Goal: Information Seeking & Learning: Learn about a topic

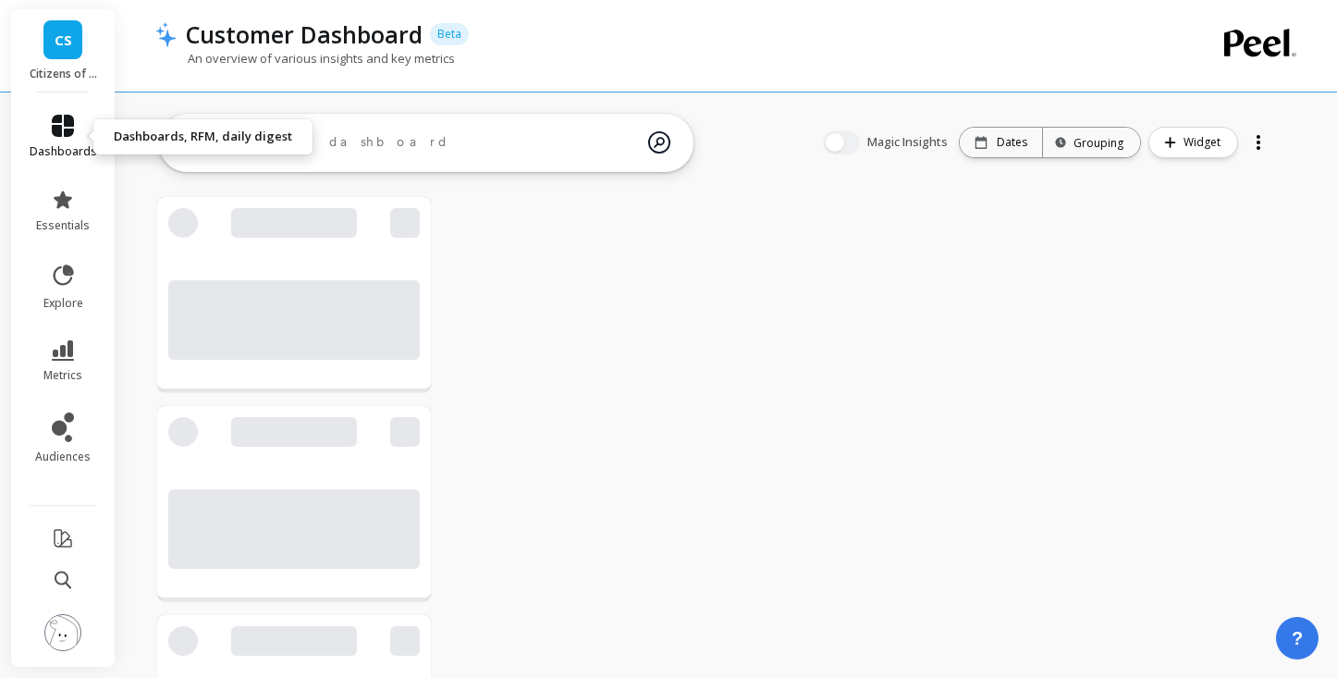
click at [69, 149] on span "dashboards" at bounding box center [63, 151] width 67 height 15
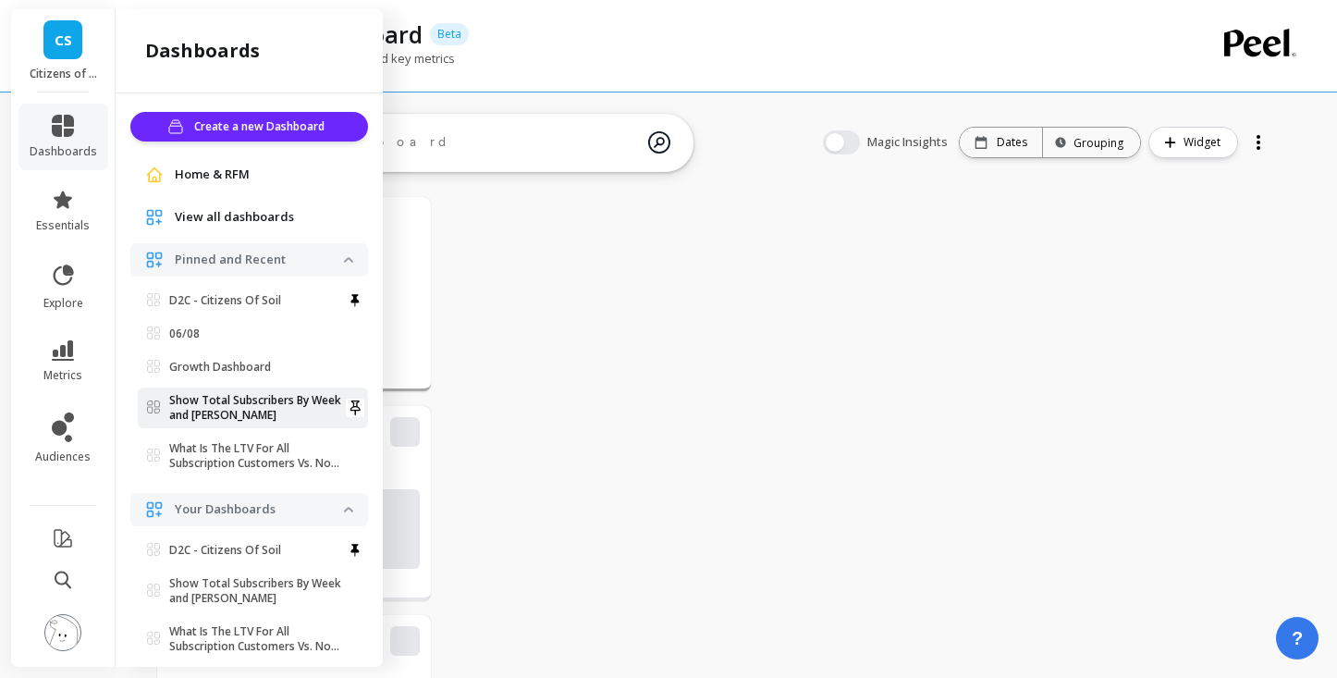
scroll to position [508, 235]
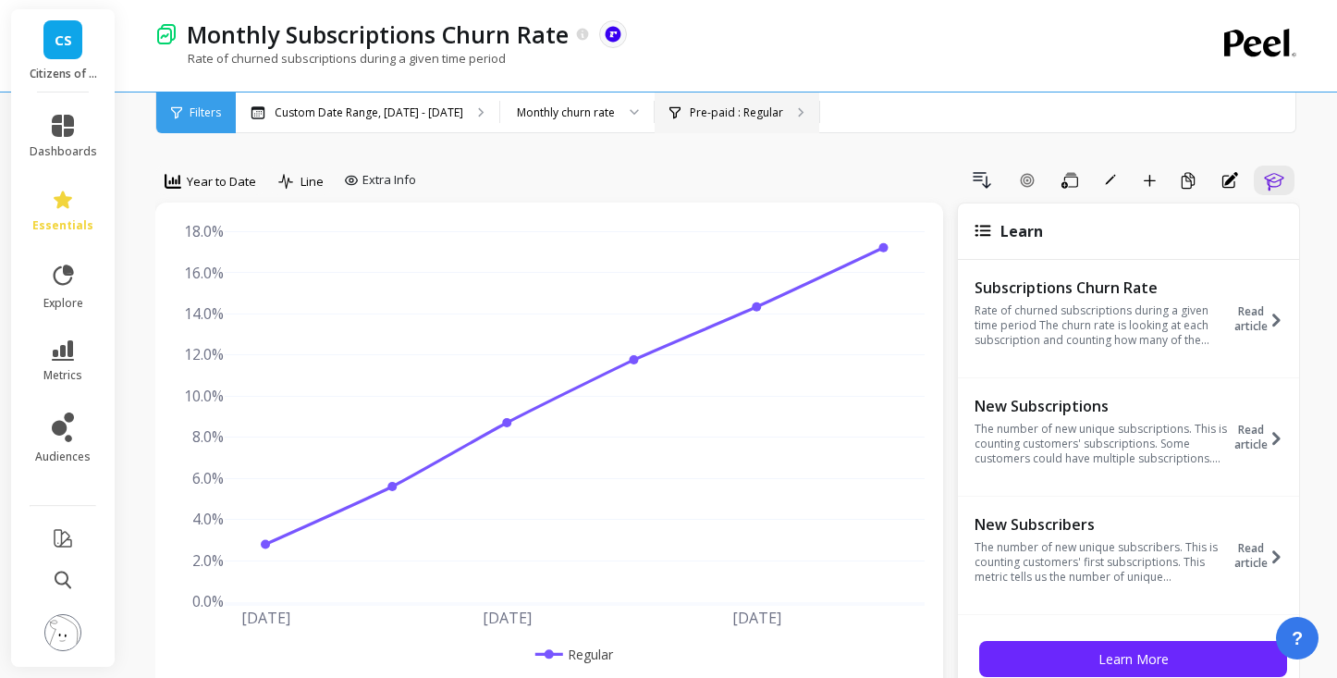
click at [710, 117] on p "Pre-paid : Regular" at bounding box center [736, 112] width 93 height 15
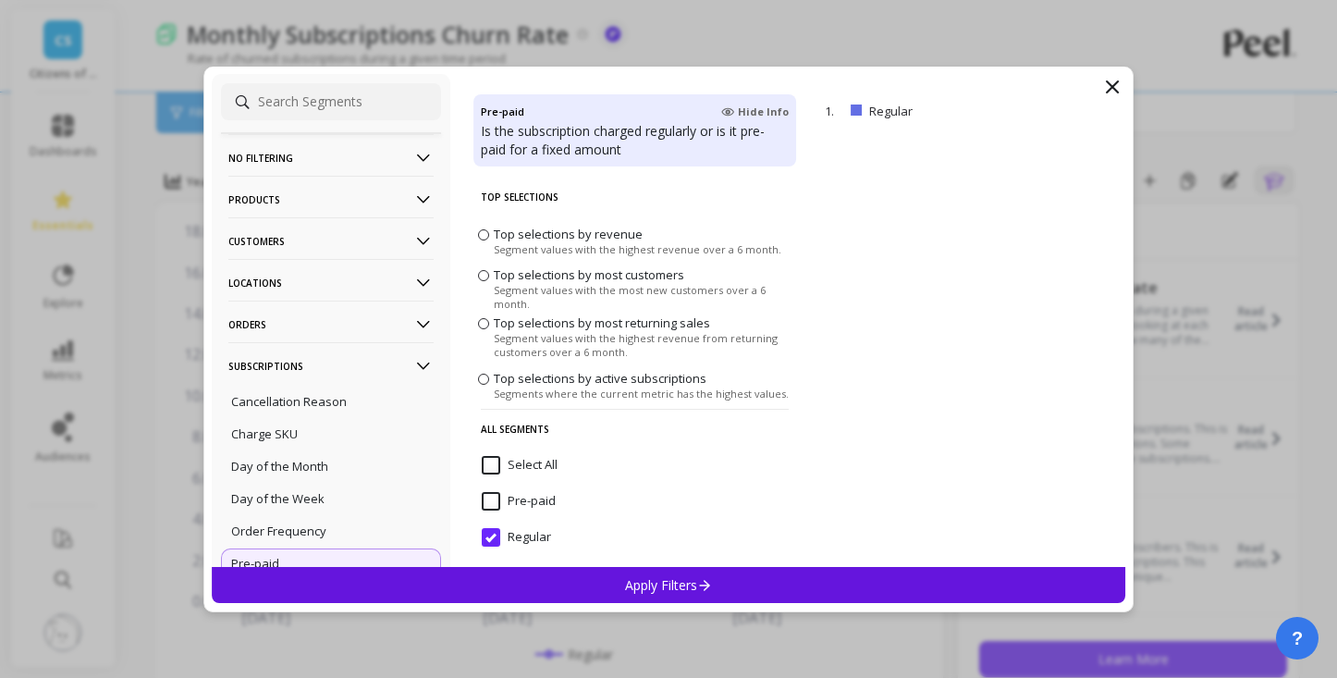
click at [1115, 82] on icon at bounding box center [1112, 86] width 11 height 11
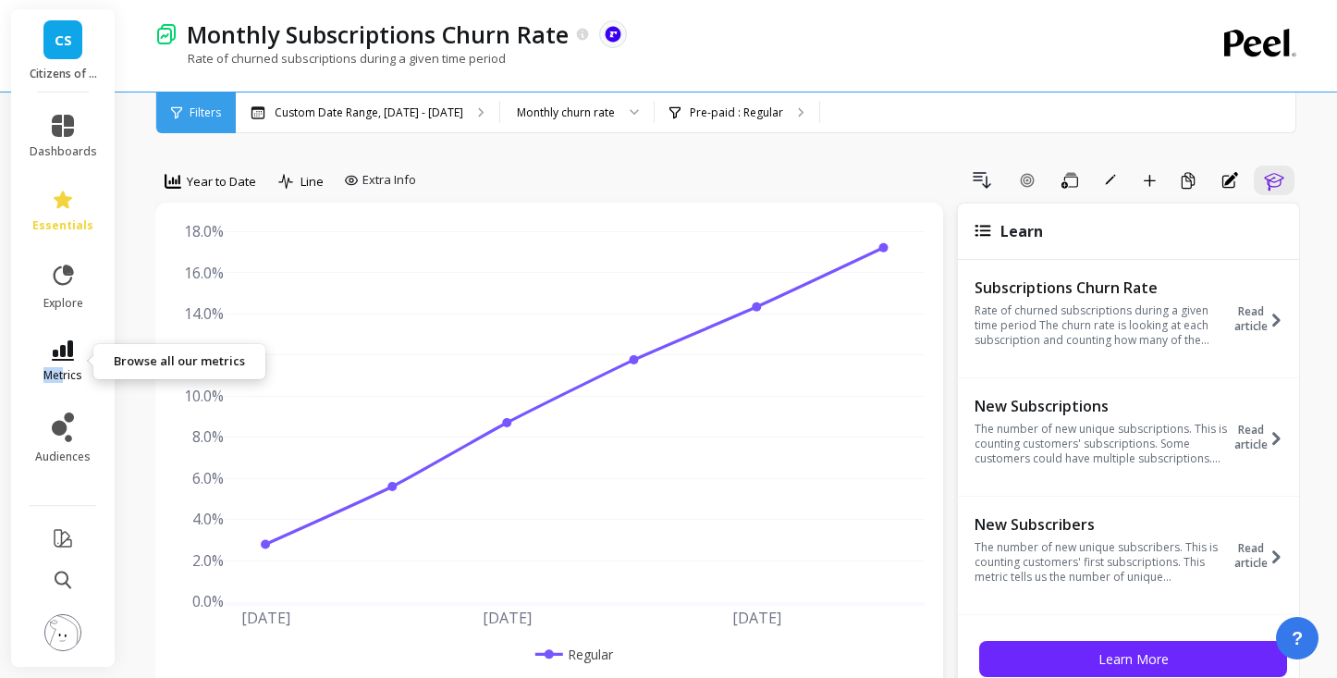
click at [63, 368] on span "metrics" at bounding box center [62, 375] width 39 height 15
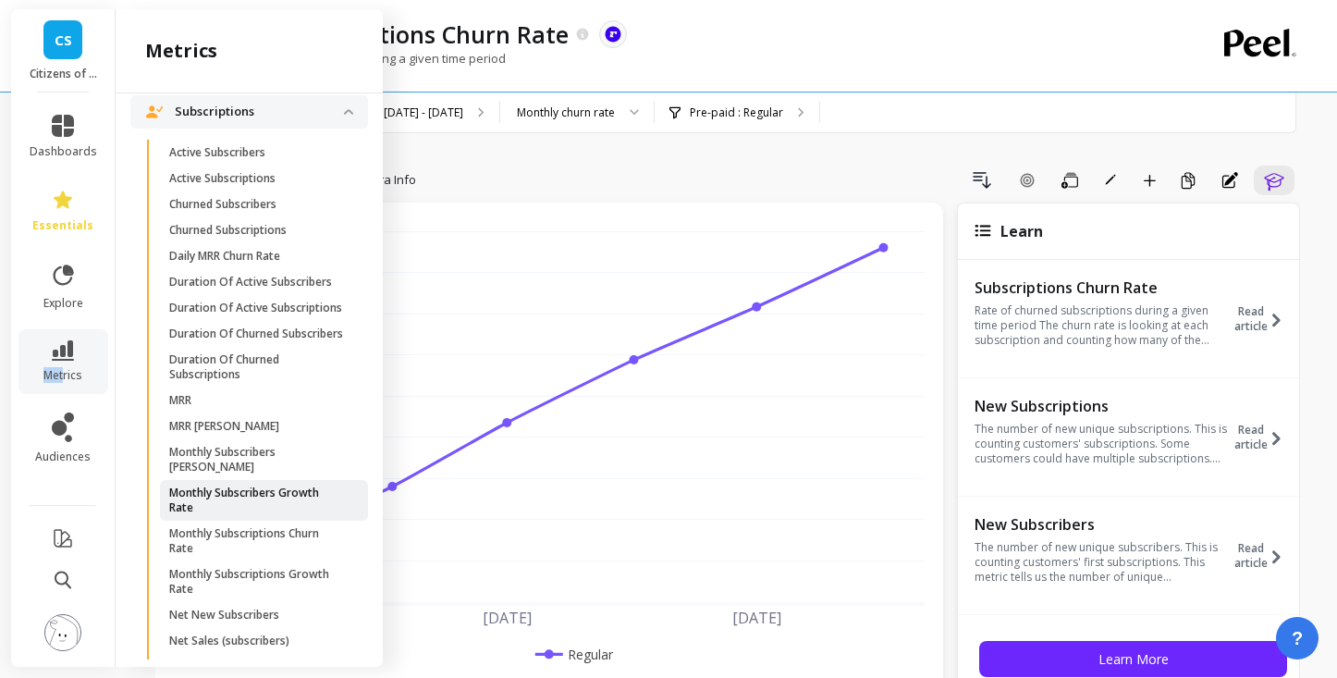
scroll to position [4134, 0]
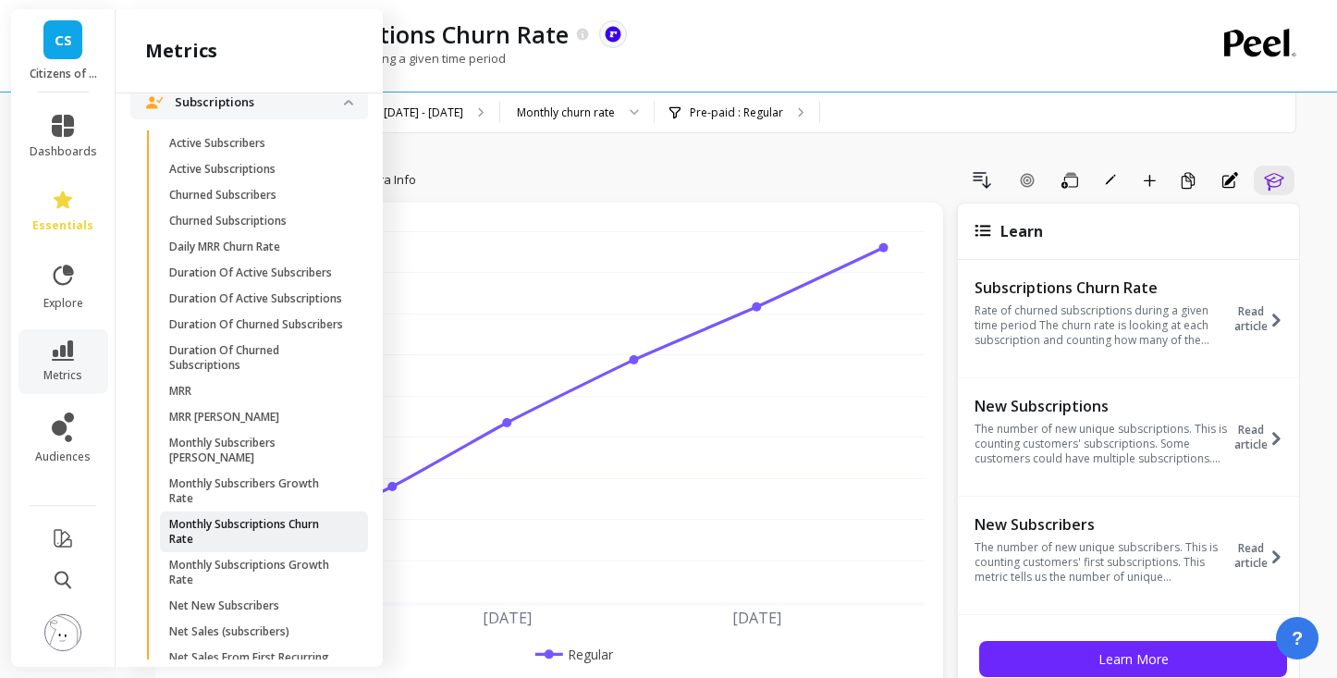
click at [247, 535] on p "Monthly Subscriptions Churn Rate" at bounding box center [257, 532] width 177 height 30
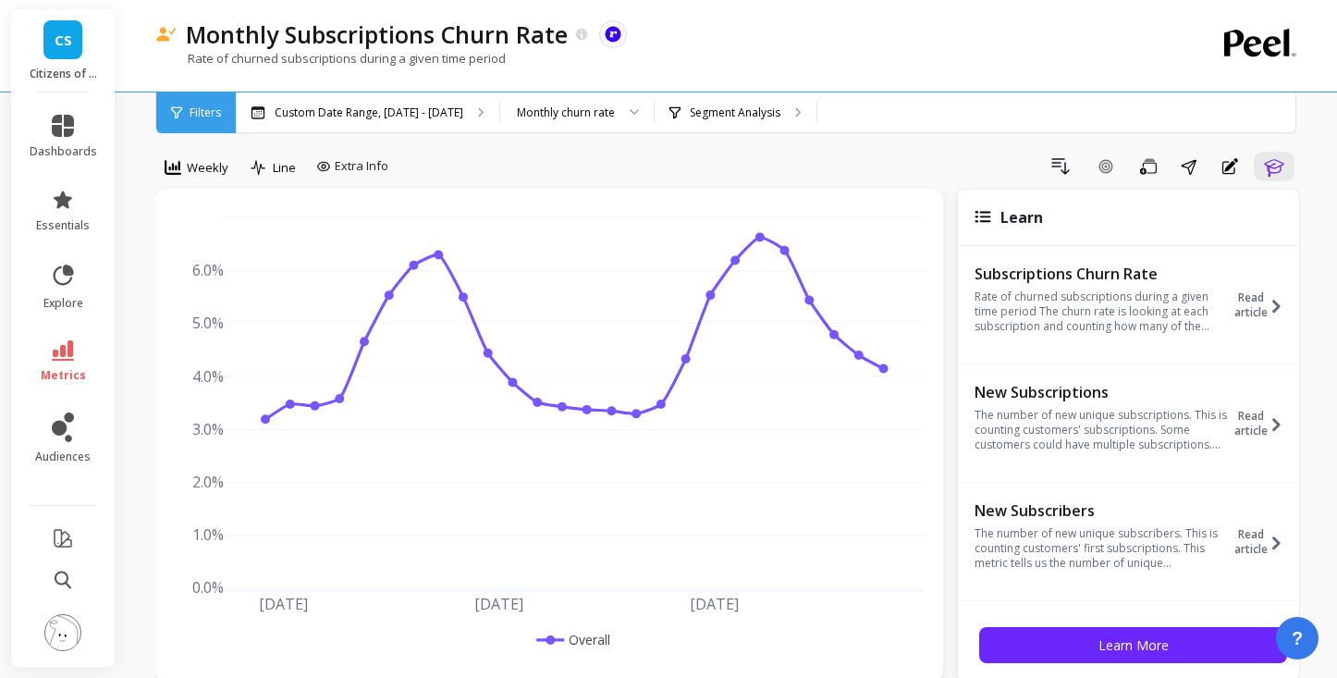
scroll to position [24, 0]
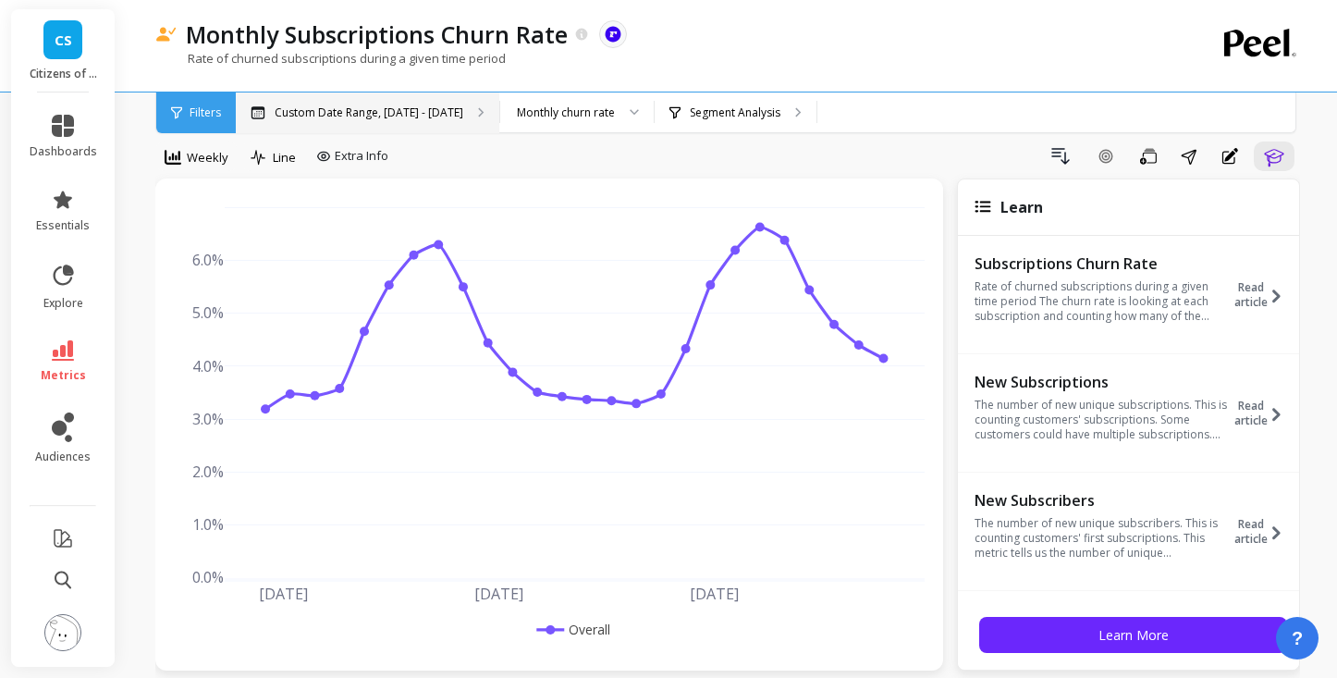
click at [429, 114] on p "Custom Date Range, Mar 1 - Aug 19" at bounding box center [369, 112] width 189 height 15
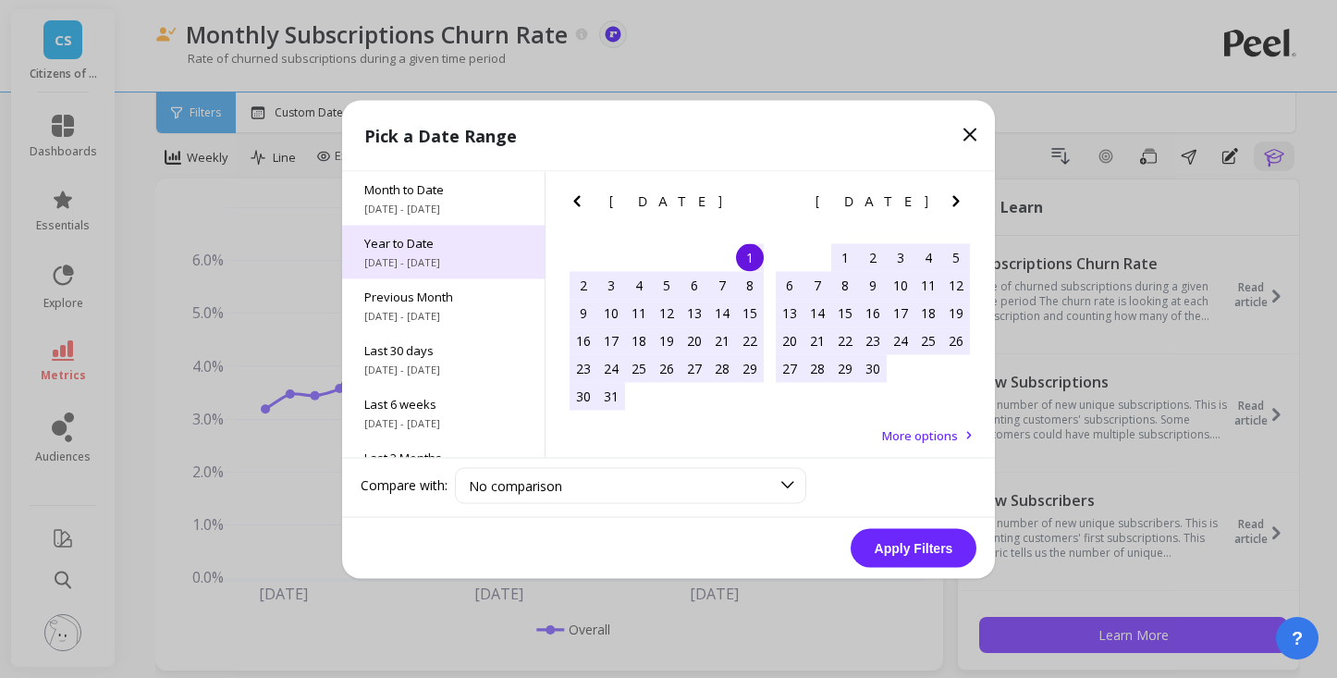
click at [479, 253] on div "Year to Date 1/1/2025 - 8/20/2025" at bounding box center [443, 252] width 202 height 54
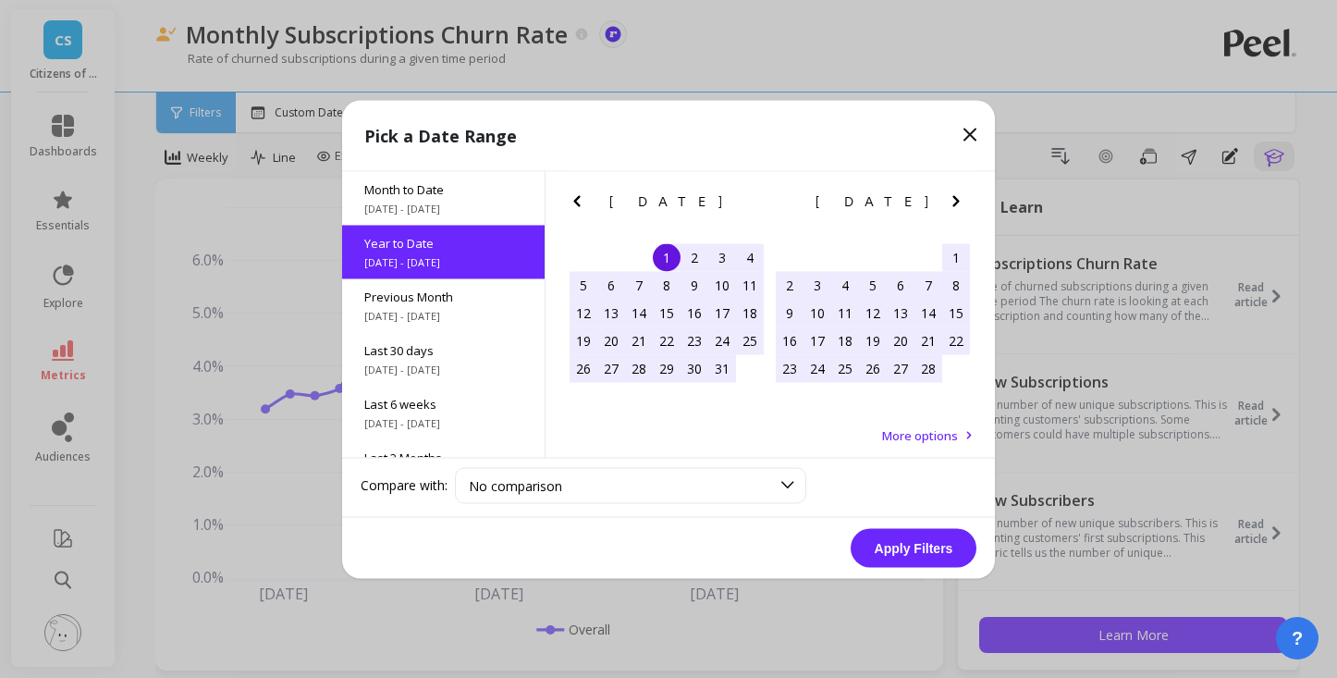
click at [916, 546] on button "Apply Filters" at bounding box center [914, 547] width 126 height 39
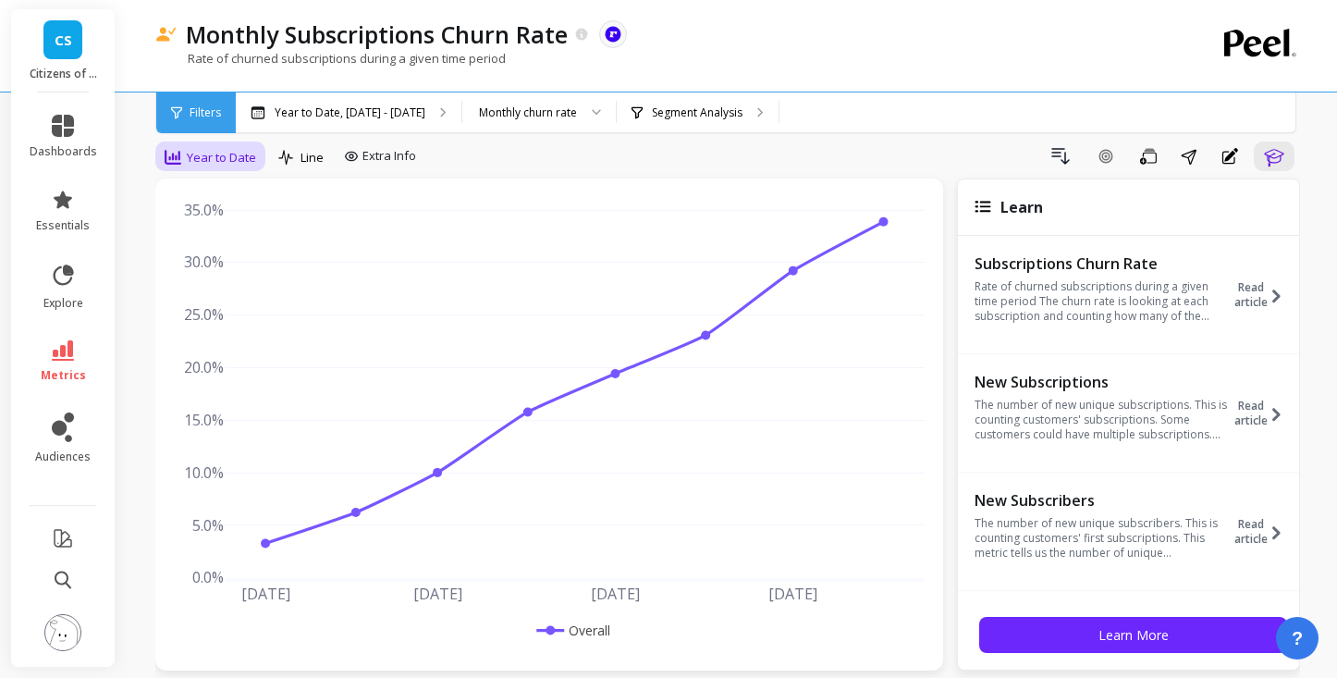
click at [223, 158] on span "Year to Date" at bounding box center [221, 158] width 69 height 18
click at [214, 308] on div "Monthly" at bounding box center [223, 305] width 105 height 18
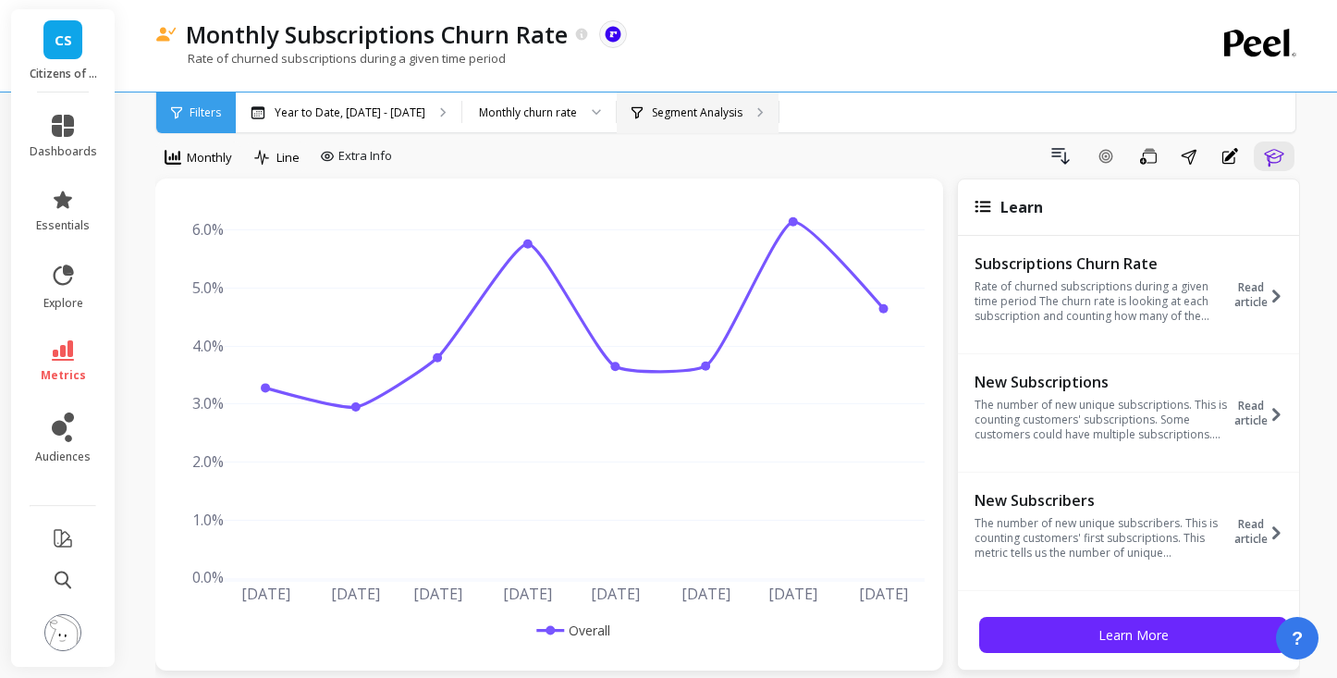
click at [658, 110] on p "Segment Analysis" at bounding box center [697, 112] width 91 height 15
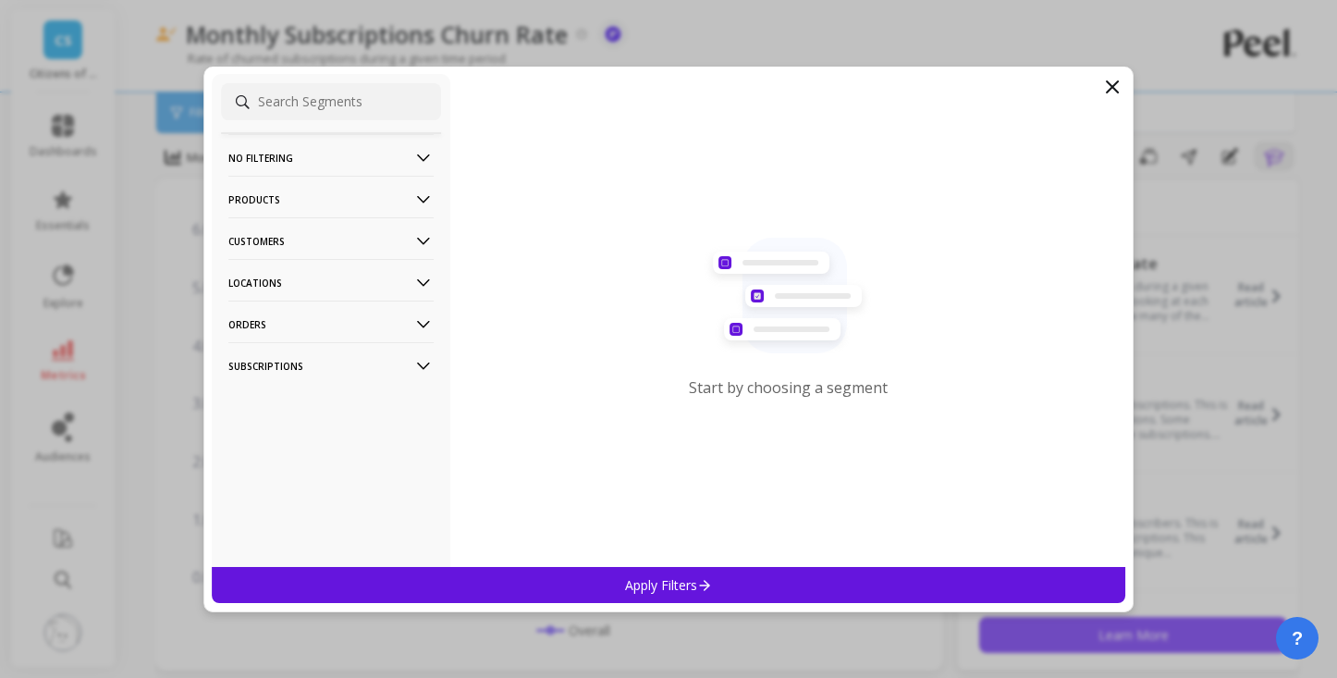
click at [377, 202] on p "Products" at bounding box center [330, 199] width 205 height 47
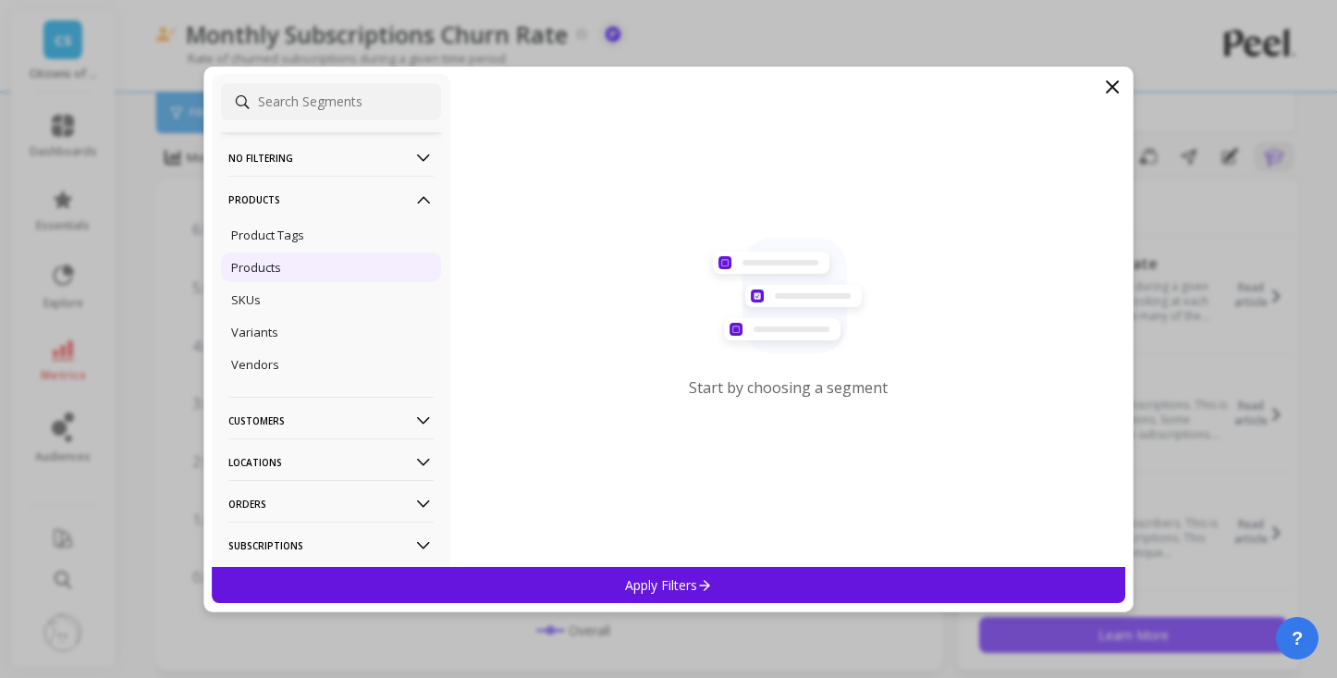
click at [255, 268] on p "Products" at bounding box center [256, 267] width 50 height 17
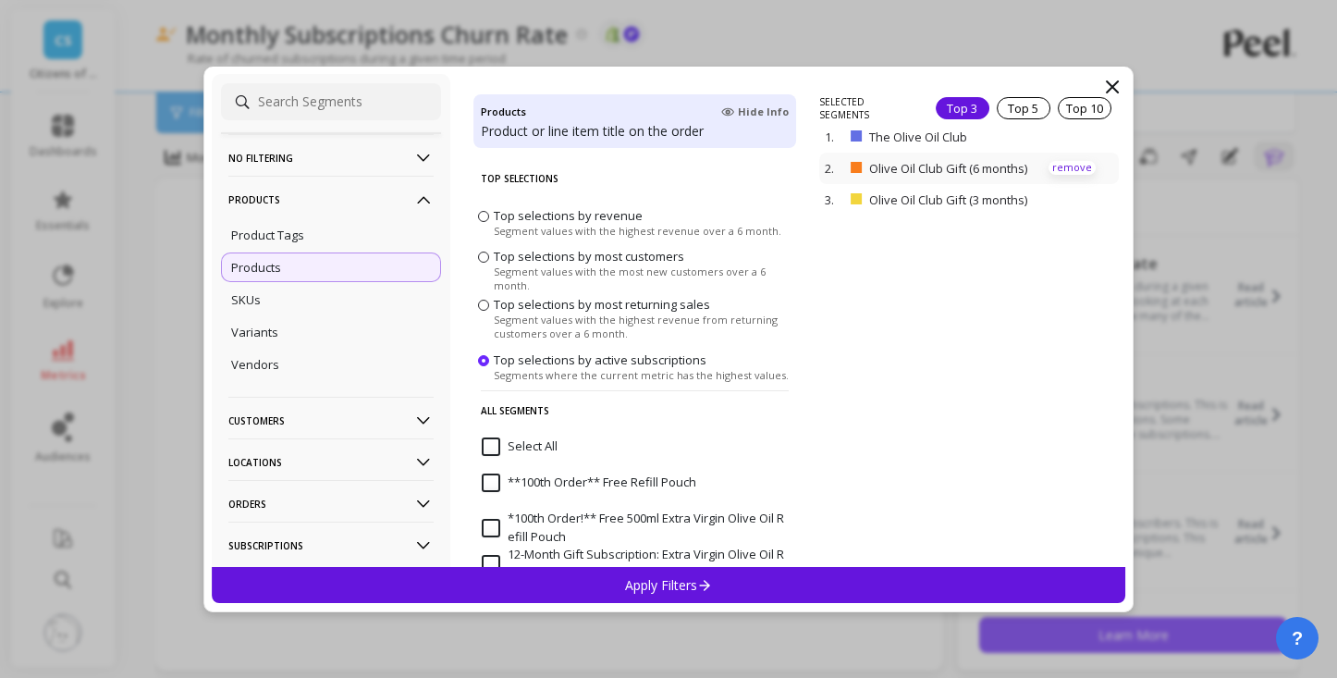
click at [1073, 166] on p "remove" at bounding box center [1071, 168] width 47 height 14
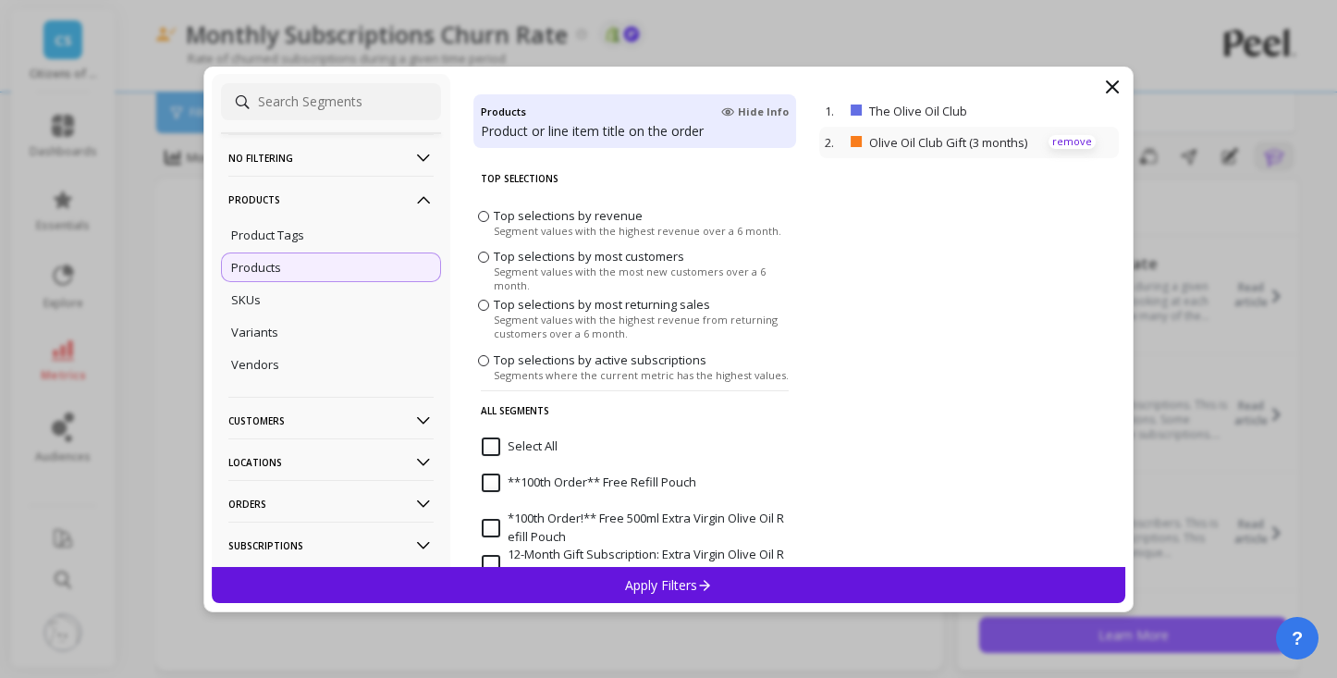
click at [1067, 142] on p "remove" at bounding box center [1071, 142] width 47 height 14
click at [704, 580] on icon at bounding box center [705, 585] width 16 height 16
